Goal: Information Seeking & Learning: Learn about a topic

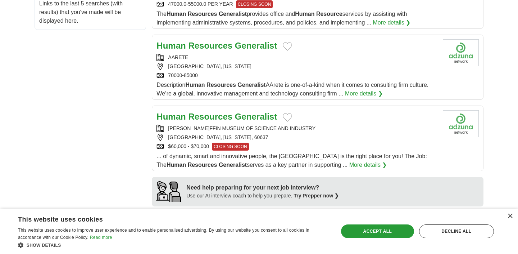
scroll to position [436, 0]
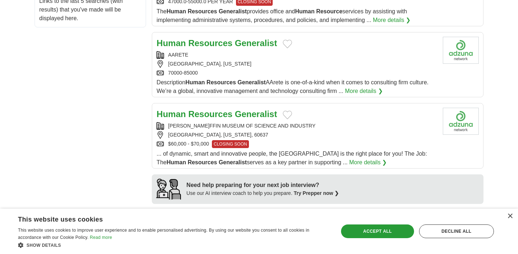
click at [220, 38] on strong "Resources" at bounding box center [210, 43] width 44 height 10
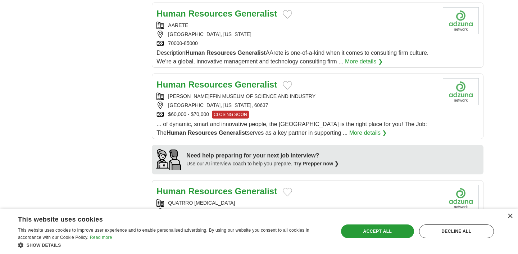
scroll to position [466, 0]
click at [243, 79] on strong "Generalist" at bounding box center [256, 84] width 42 height 10
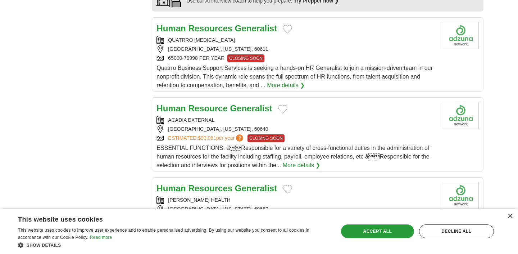
scroll to position [629, 0]
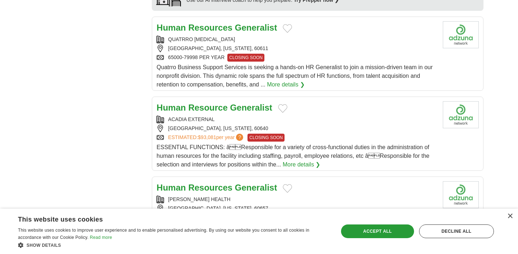
click at [237, 23] on strong "Generalist" at bounding box center [256, 28] width 42 height 10
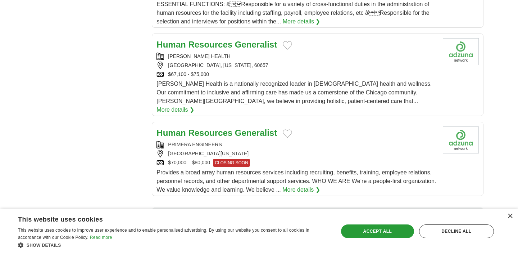
scroll to position [773, 0]
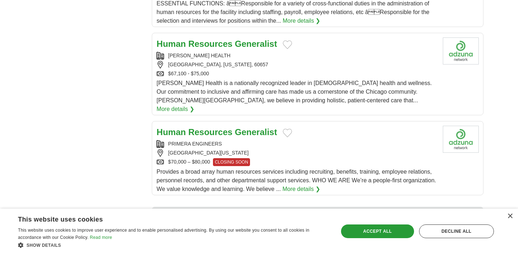
click at [252, 39] on strong "Generalist" at bounding box center [256, 44] width 42 height 10
click at [187, 127] on link "Human Resources Generalist" at bounding box center [216, 132] width 120 height 10
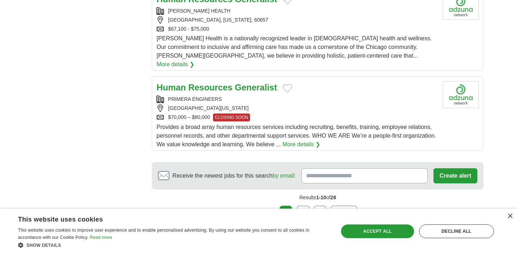
scroll to position [913, 0]
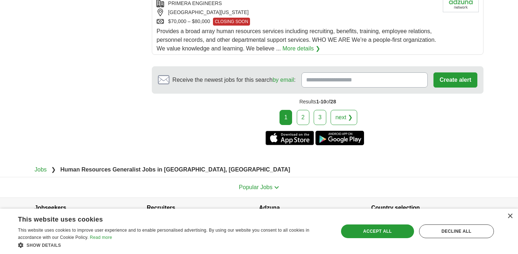
click at [305, 110] on link "2" at bounding box center [303, 117] width 13 height 15
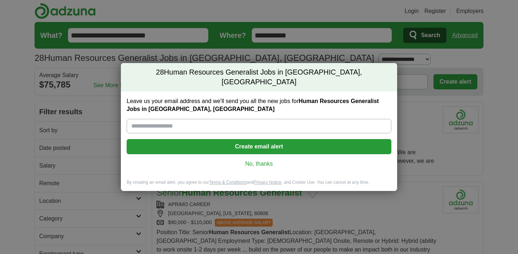
click at [259, 160] on link "No, thanks" at bounding box center [258, 164] width 253 height 8
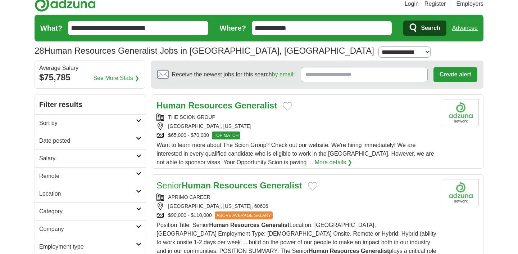
scroll to position [9, 0]
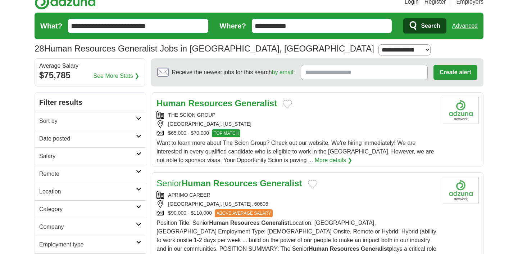
click at [258, 106] on strong "Generalist" at bounding box center [256, 103] width 42 height 10
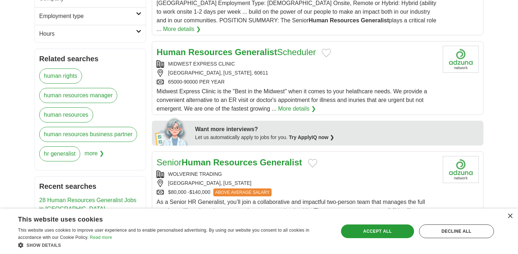
scroll to position [243, 0]
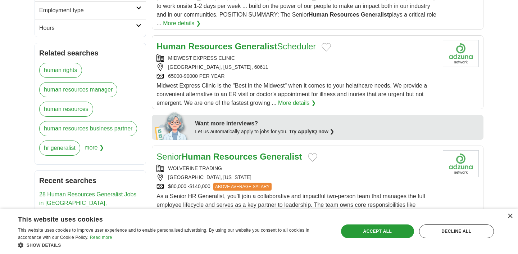
click at [236, 41] on strong "Generalist" at bounding box center [256, 46] width 42 height 10
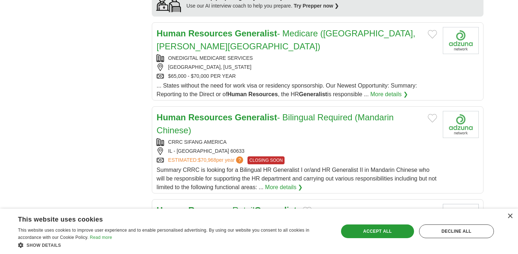
scroll to position [642, 0]
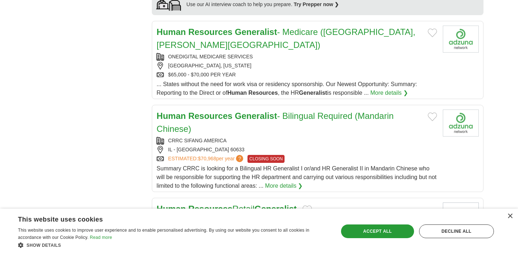
click at [272, 27] on strong "Generalist" at bounding box center [256, 32] width 42 height 10
click at [235, 27] on link "Human Resources Generalist - Medicare (Chicago, Willis Tower)" at bounding box center [285, 38] width 259 height 23
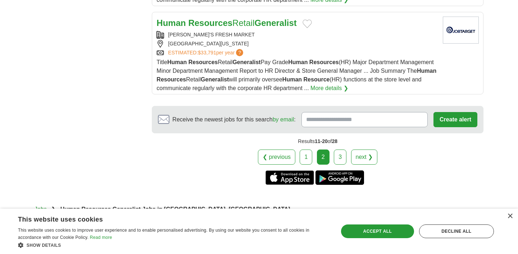
scroll to position [951, 0]
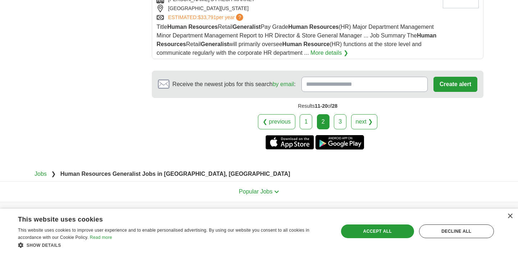
click at [342, 114] on link "3" at bounding box center [340, 121] width 13 height 15
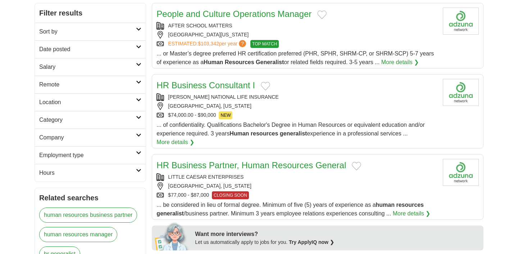
scroll to position [99, 0]
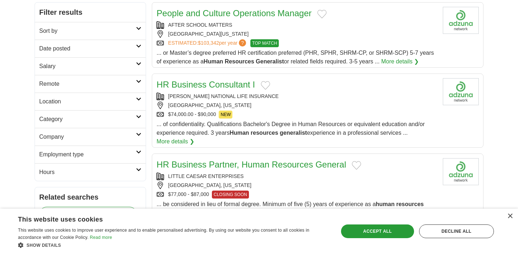
click at [214, 85] on link "HR Business Consultant I" at bounding box center [205, 84] width 98 height 10
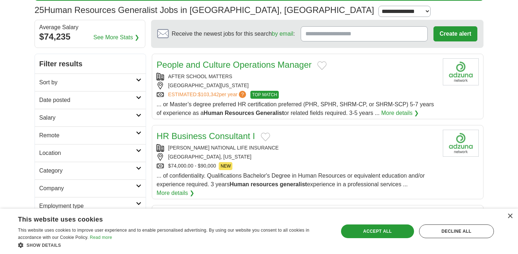
scroll to position [0, 0]
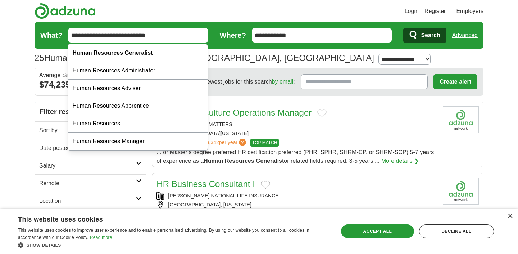
drag, startPoint x: 167, startPoint y: 33, endPoint x: 51, endPoint y: 29, distance: 115.9
click at [51, 29] on form "**********" at bounding box center [259, 35] width 449 height 27
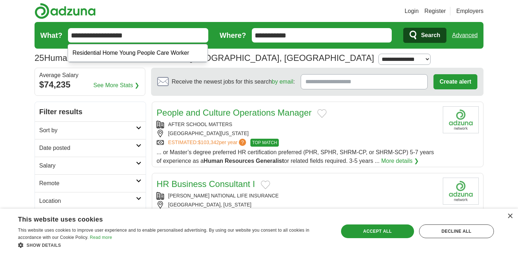
type input "**********"
click at [403, 28] on button "Search" at bounding box center [424, 35] width 43 height 15
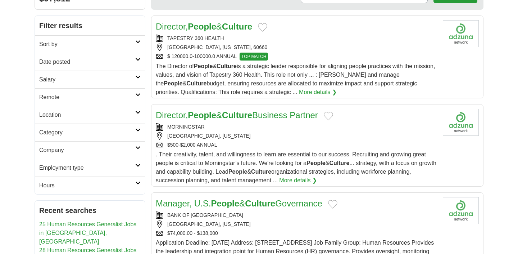
scroll to position [89, 0]
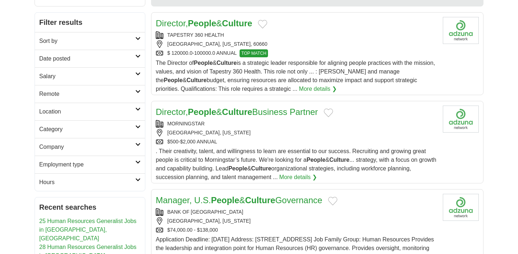
click at [140, 126] on icon at bounding box center [137, 127] width 5 height 4
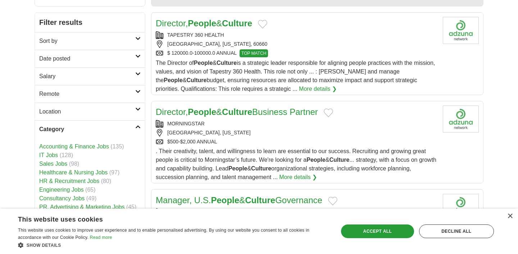
click at [140, 126] on icon at bounding box center [137, 127] width 5 height 4
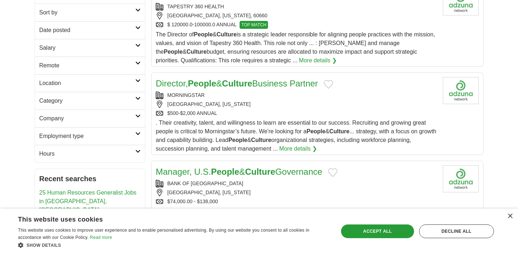
scroll to position [119, 0]
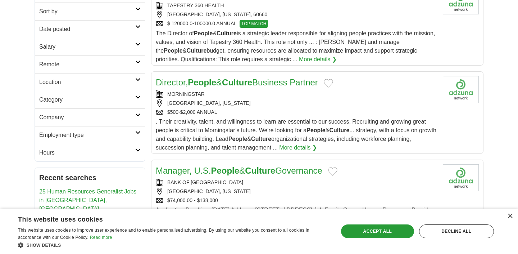
click at [140, 135] on link "Employment type" at bounding box center [90, 135] width 110 height 18
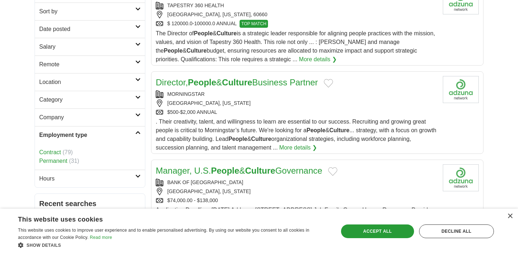
click at [140, 135] on link "Employment type" at bounding box center [90, 135] width 110 height 18
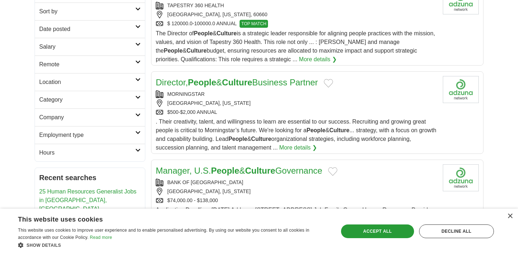
click at [139, 132] on icon at bounding box center [137, 133] width 5 height 4
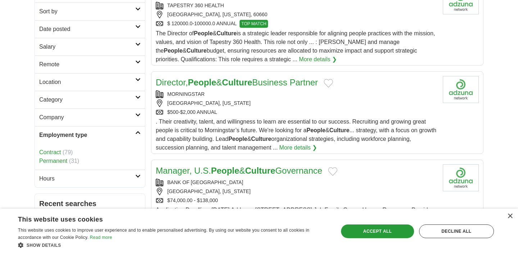
click at [59, 160] on link "Permanent" at bounding box center [53, 161] width 28 height 6
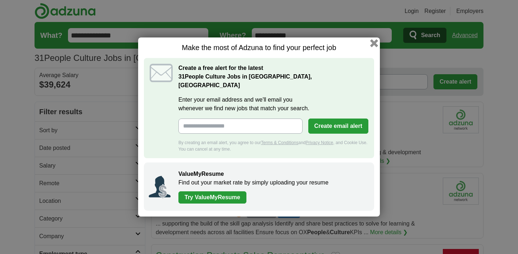
click at [375, 47] on button "button" at bounding box center [374, 43] width 8 height 8
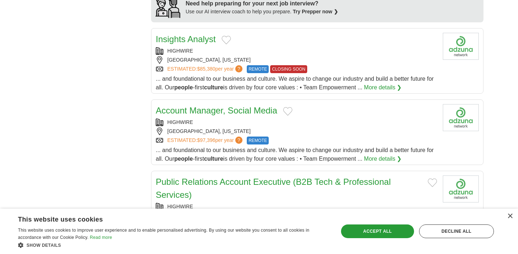
scroll to position [585, 0]
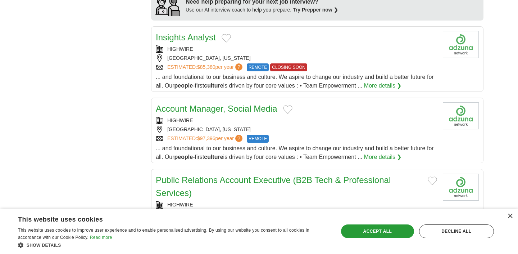
click at [194, 32] on link "Insights Analyst" at bounding box center [186, 37] width 60 height 10
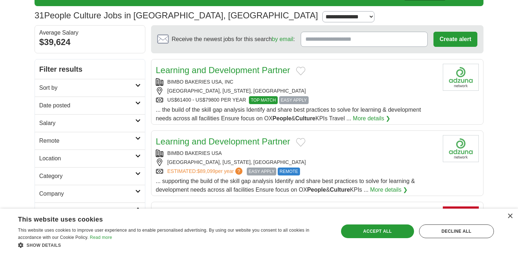
scroll to position [0, 0]
